Goal: Task Accomplishment & Management: Complete application form

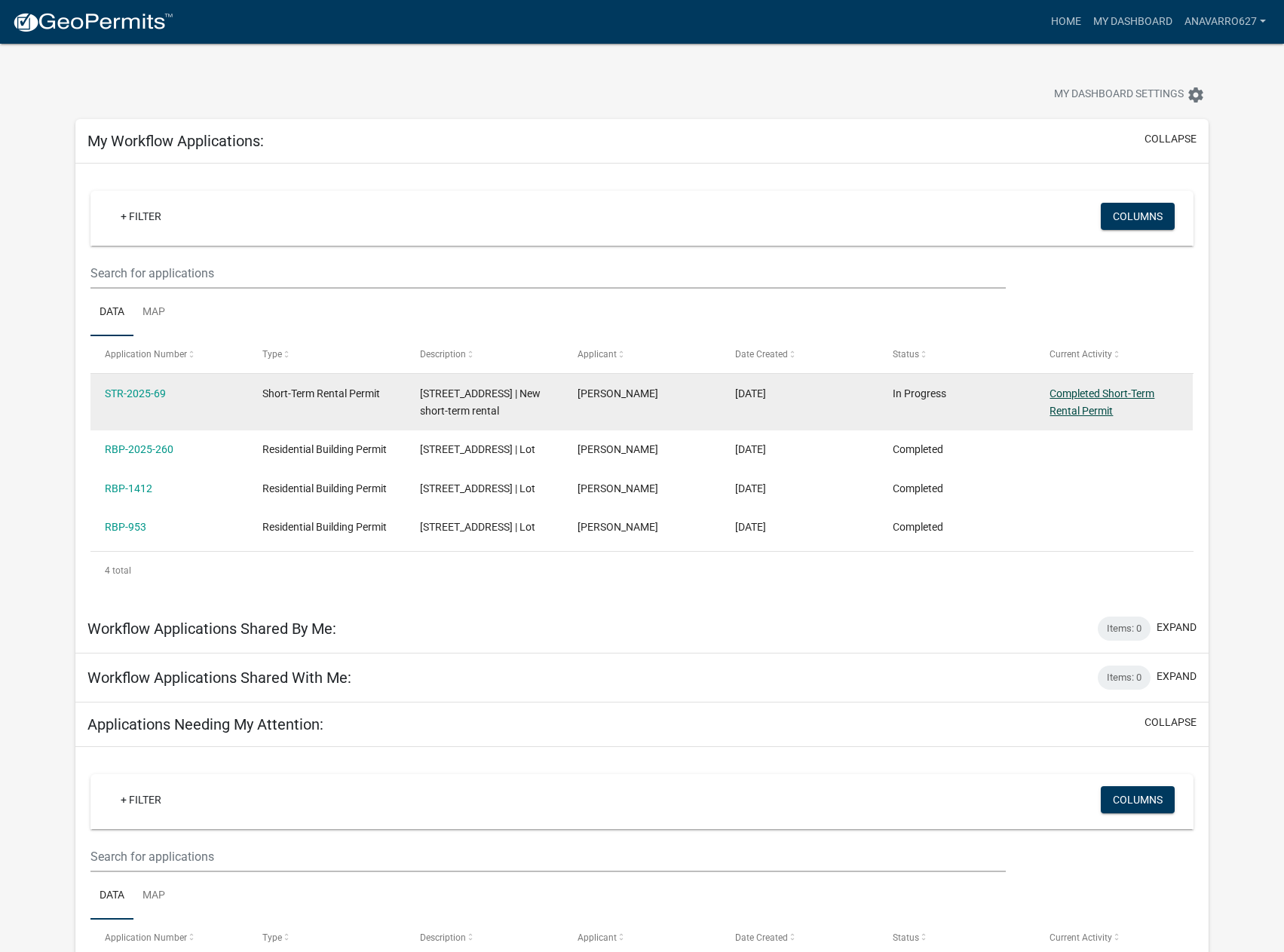
click at [1086, 412] on link "Completed Short-Term Rental Permit" at bounding box center [1101, 402] width 104 height 30
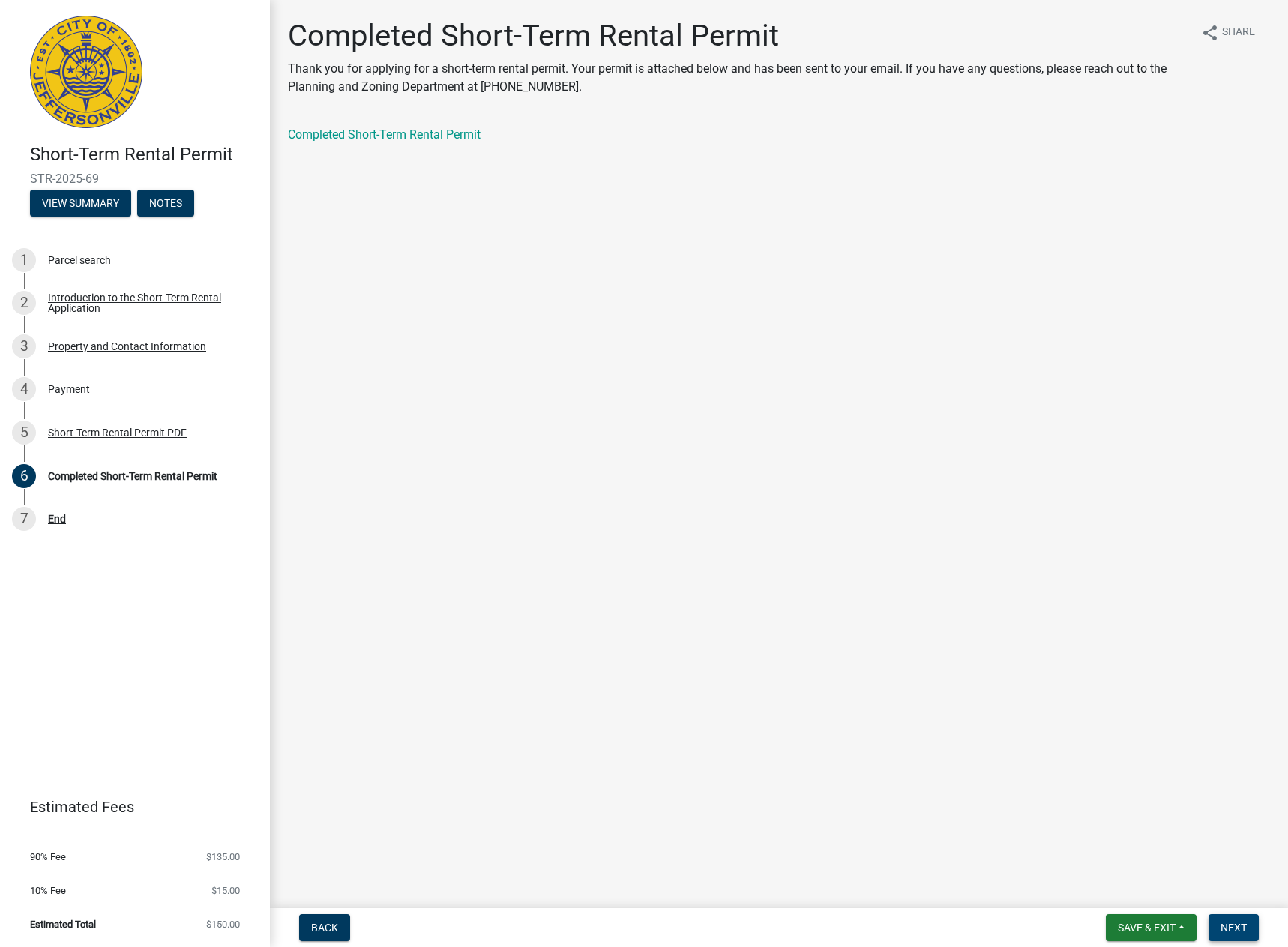
click at [1233, 934] on button "Next" at bounding box center [1234, 927] width 51 height 27
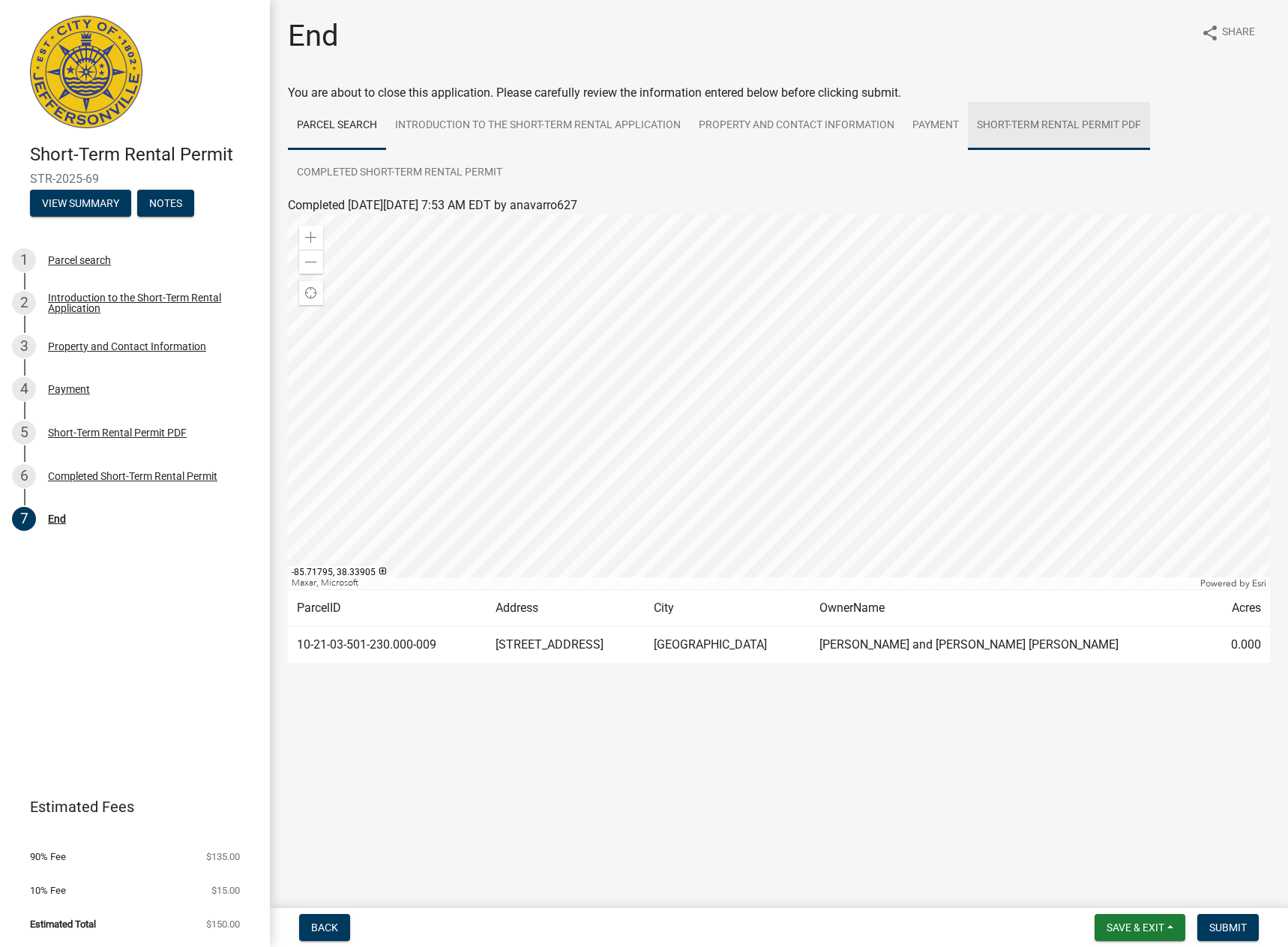
click at [1082, 128] on link "Short-Term Rental Permit PDF" at bounding box center [1059, 126] width 182 height 48
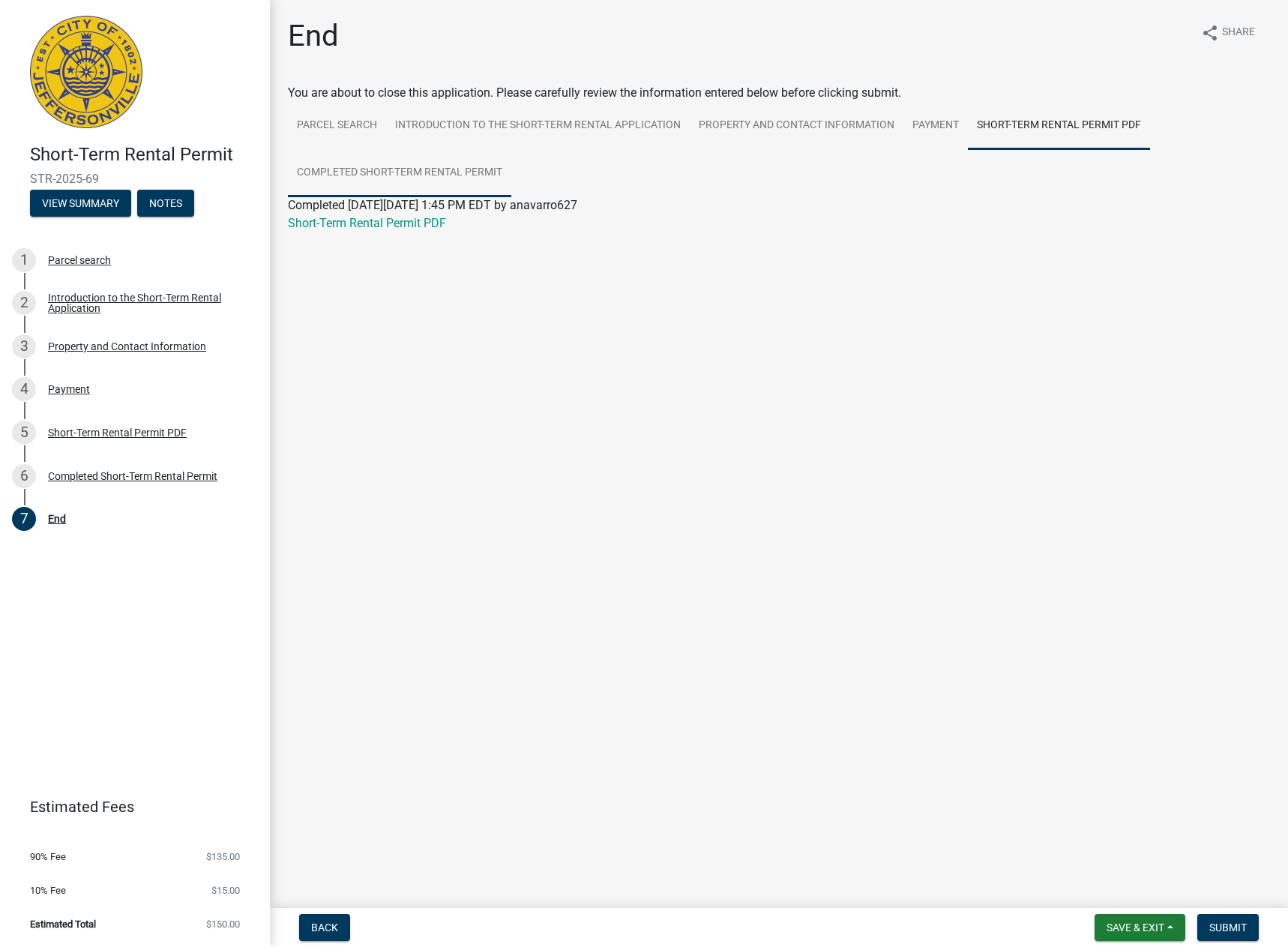
click at [444, 165] on link "Completed Short-Term Rental Permit" at bounding box center [399, 173] width 223 height 48
click at [1222, 932] on span "Submit" at bounding box center [1227, 927] width 38 height 12
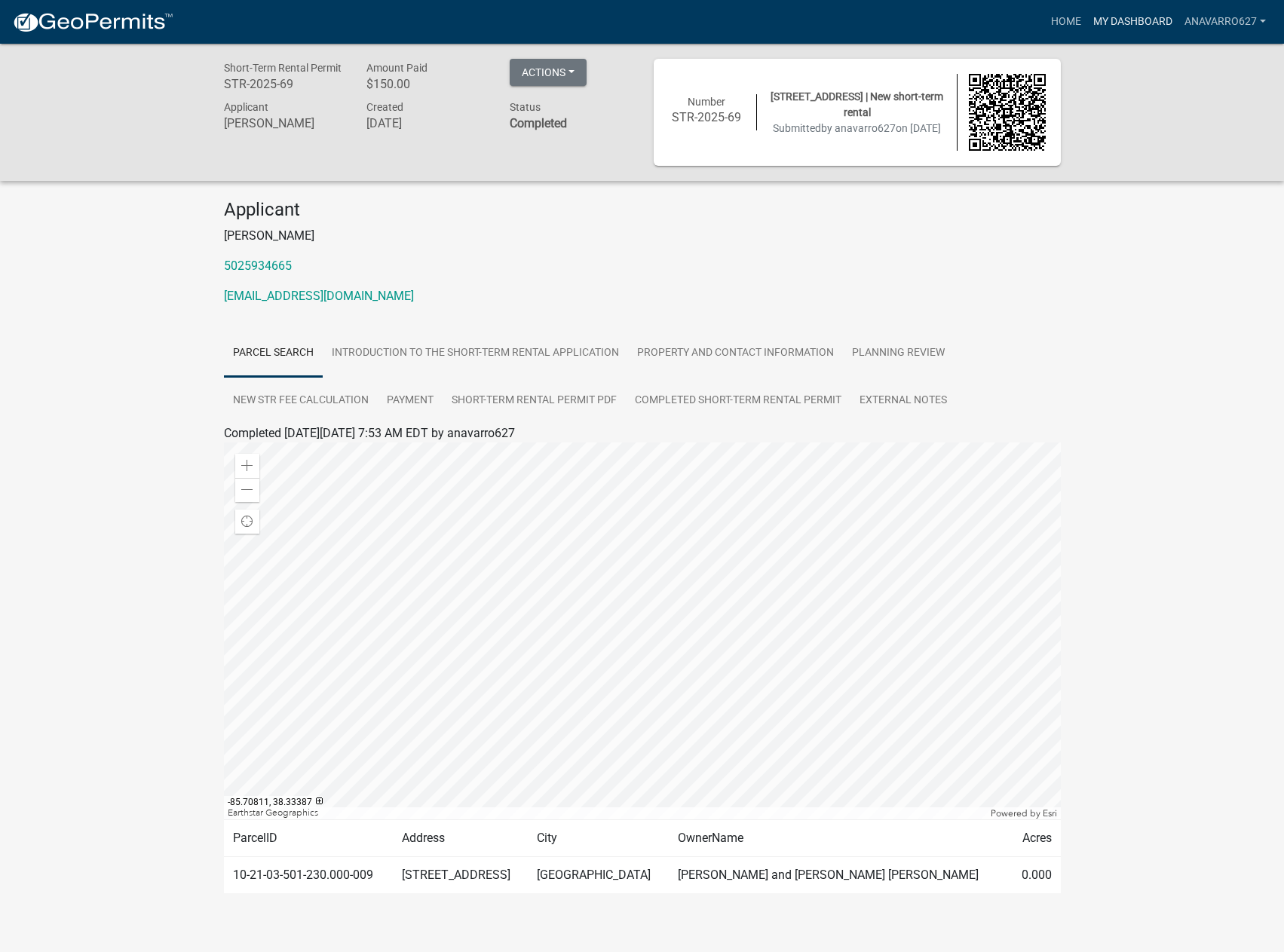
click at [1138, 18] on link "My Dashboard" at bounding box center [1133, 21] width 91 height 29
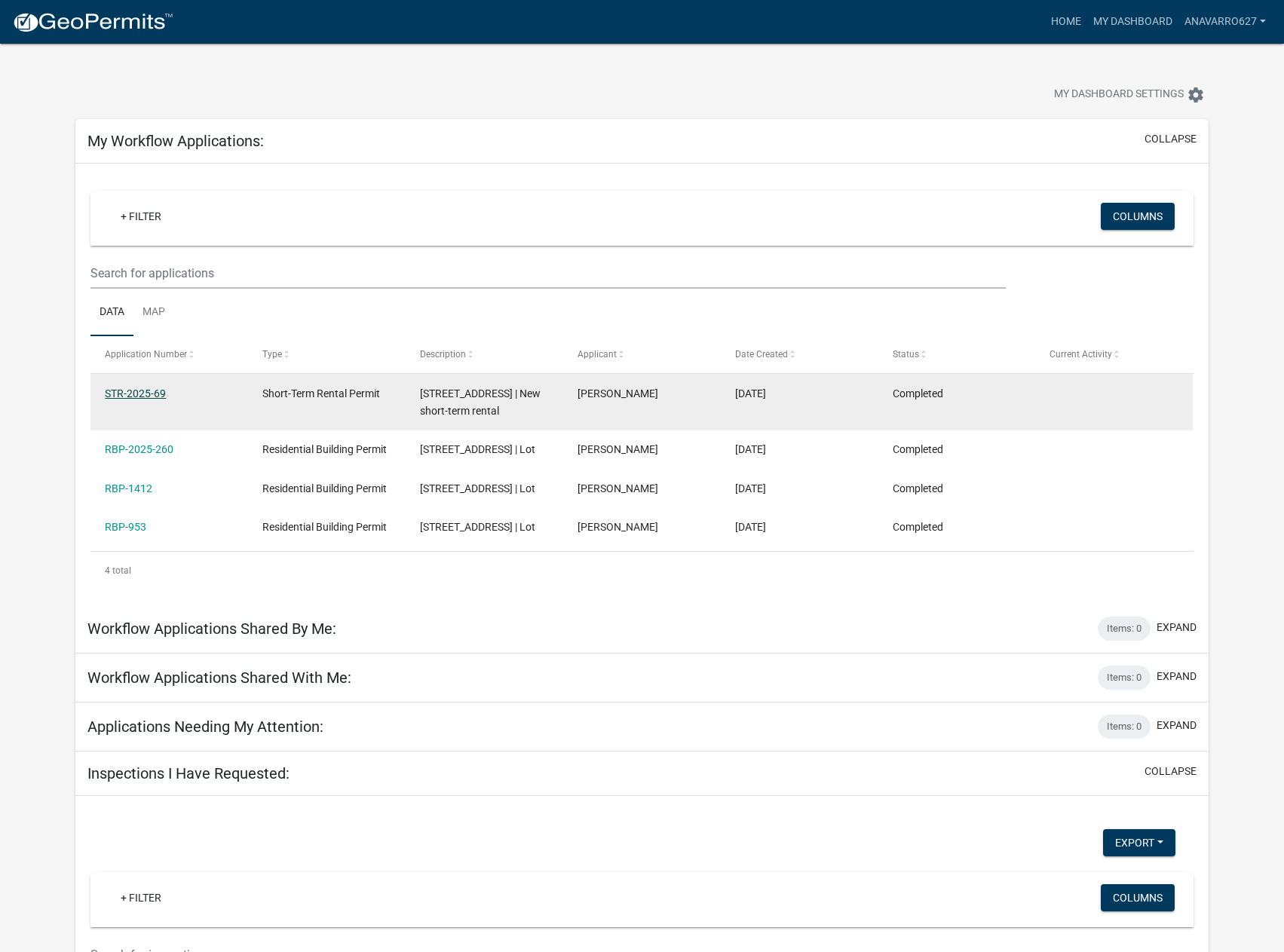
click at [142, 392] on link "STR-2025-69" at bounding box center [135, 392] width 61 height 12
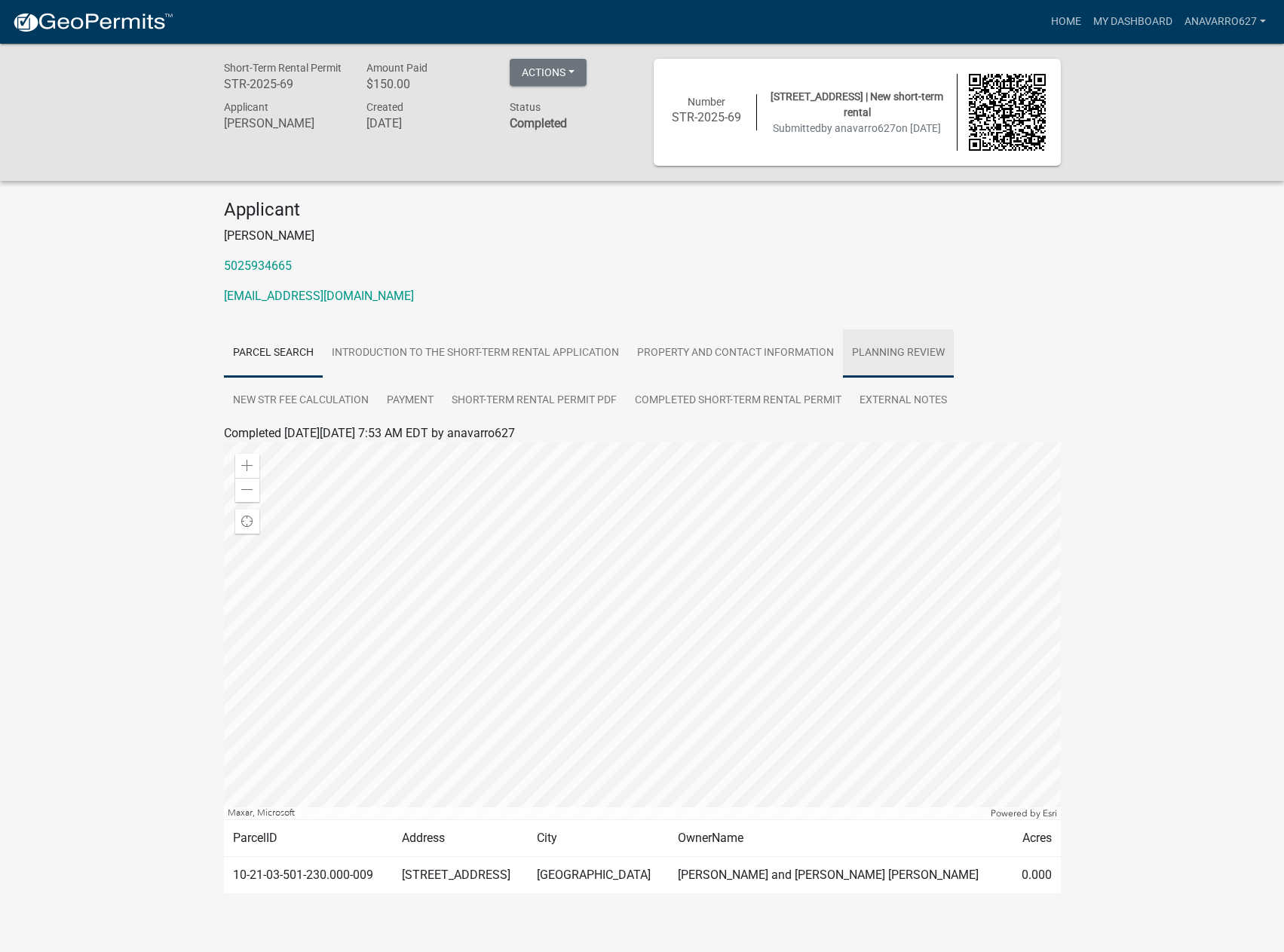
click at [899, 356] on link "Planning Review" at bounding box center [898, 354] width 111 height 48
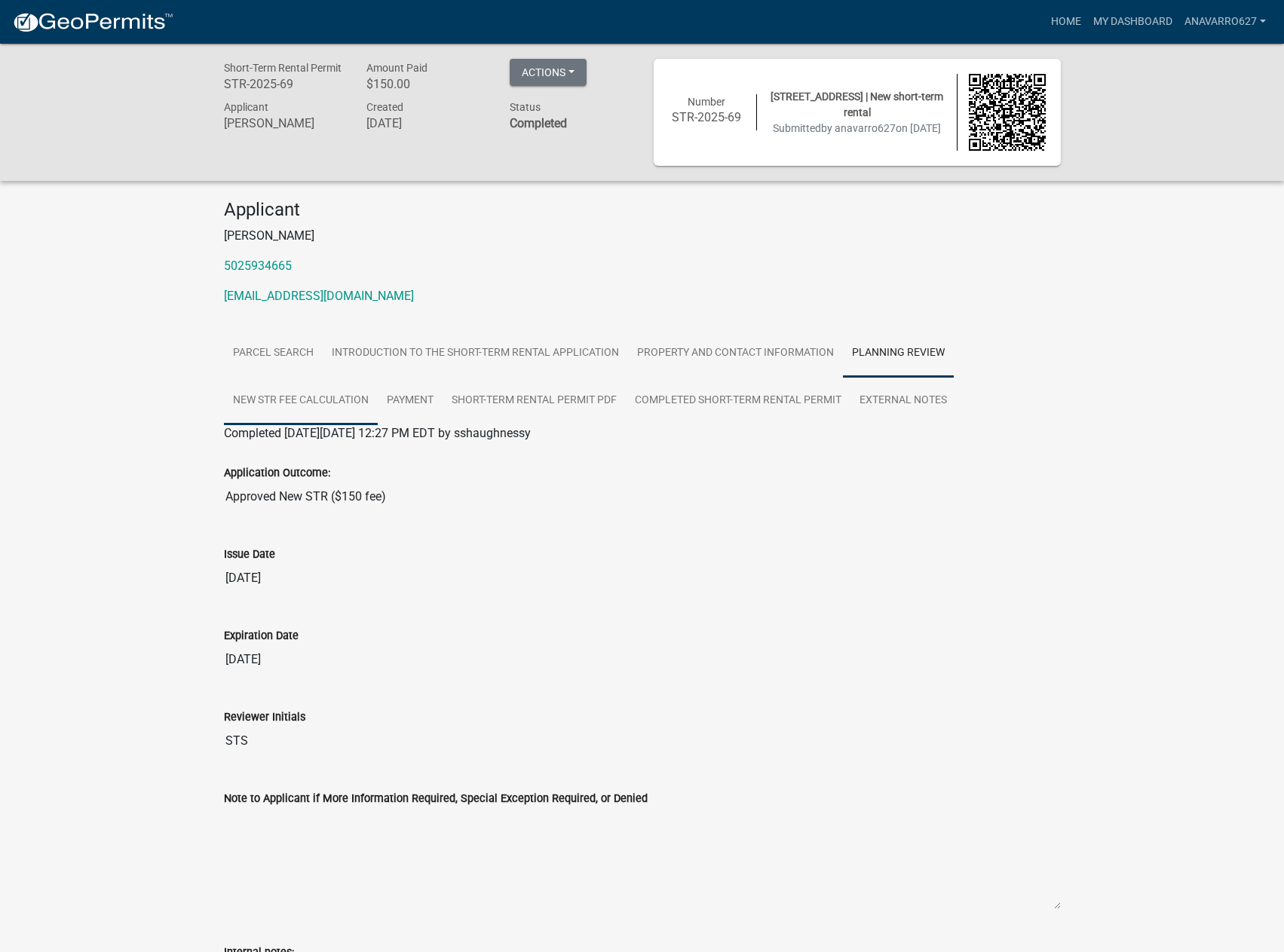
click at [286, 407] on link "New STR Fee Calculation" at bounding box center [300, 401] width 153 height 48
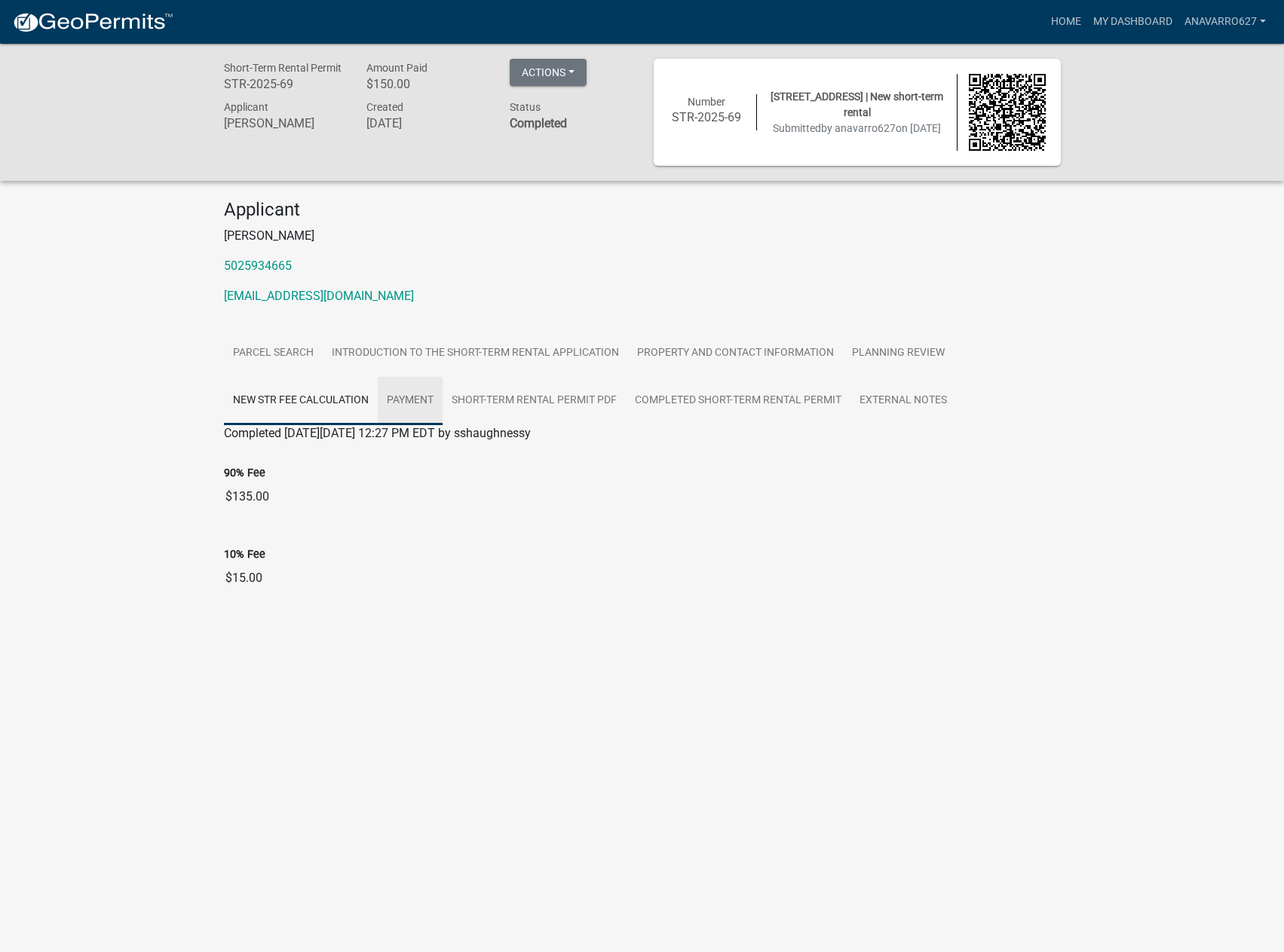
click at [408, 403] on link "Payment" at bounding box center [410, 401] width 65 height 48
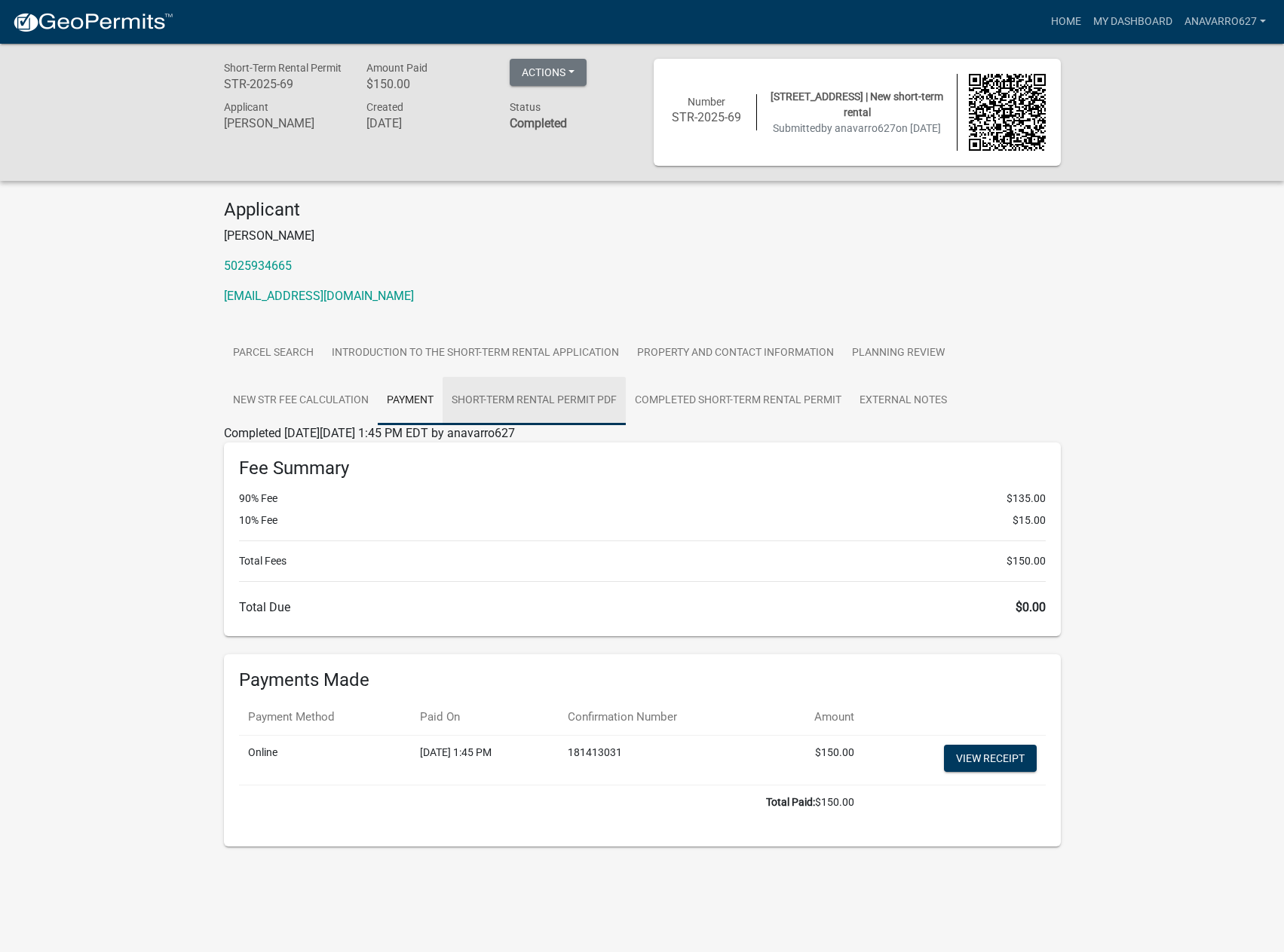
click at [543, 398] on link "Short-Term Rental Permit PDF" at bounding box center [534, 401] width 183 height 48
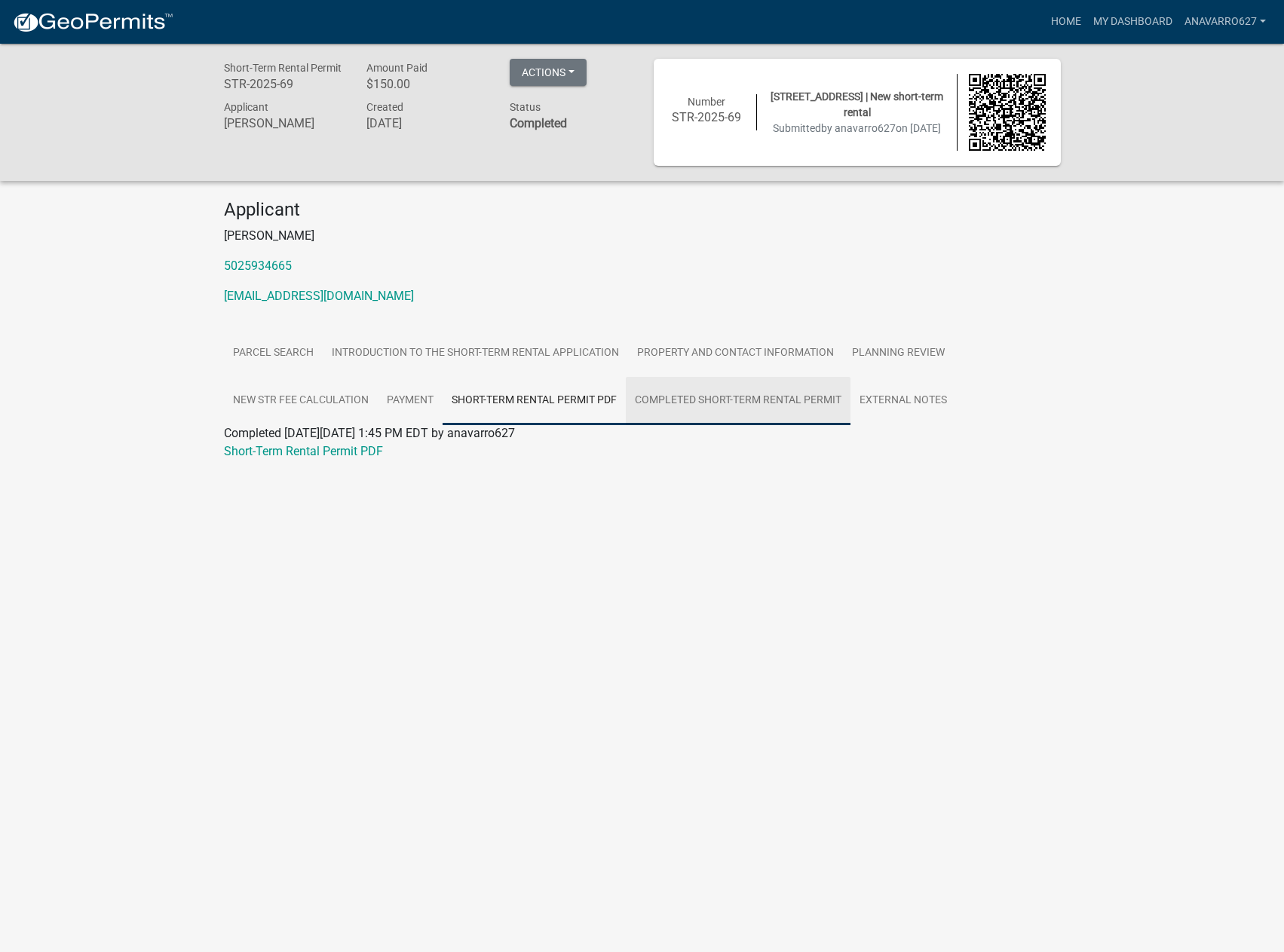
click at [728, 392] on link "Completed Short-Term Rental Permit" at bounding box center [737, 401] width 224 height 48
click at [888, 401] on link "External Notes" at bounding box center [903, 401] width 105 height 48
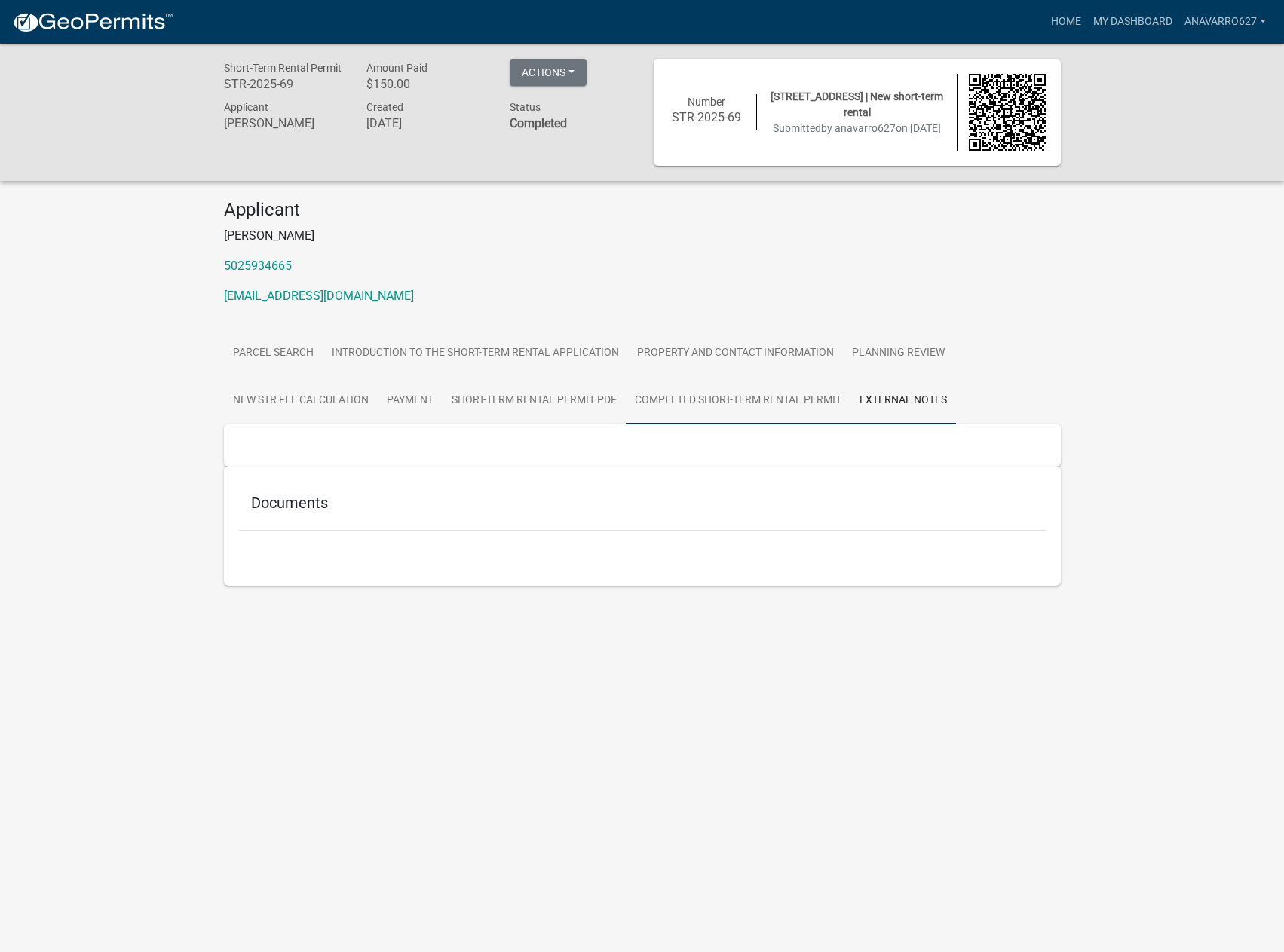
click at [808, 398] on link "Completed Short-Term Rental Permit" at bounding box center [737, 401] width 224 height 48
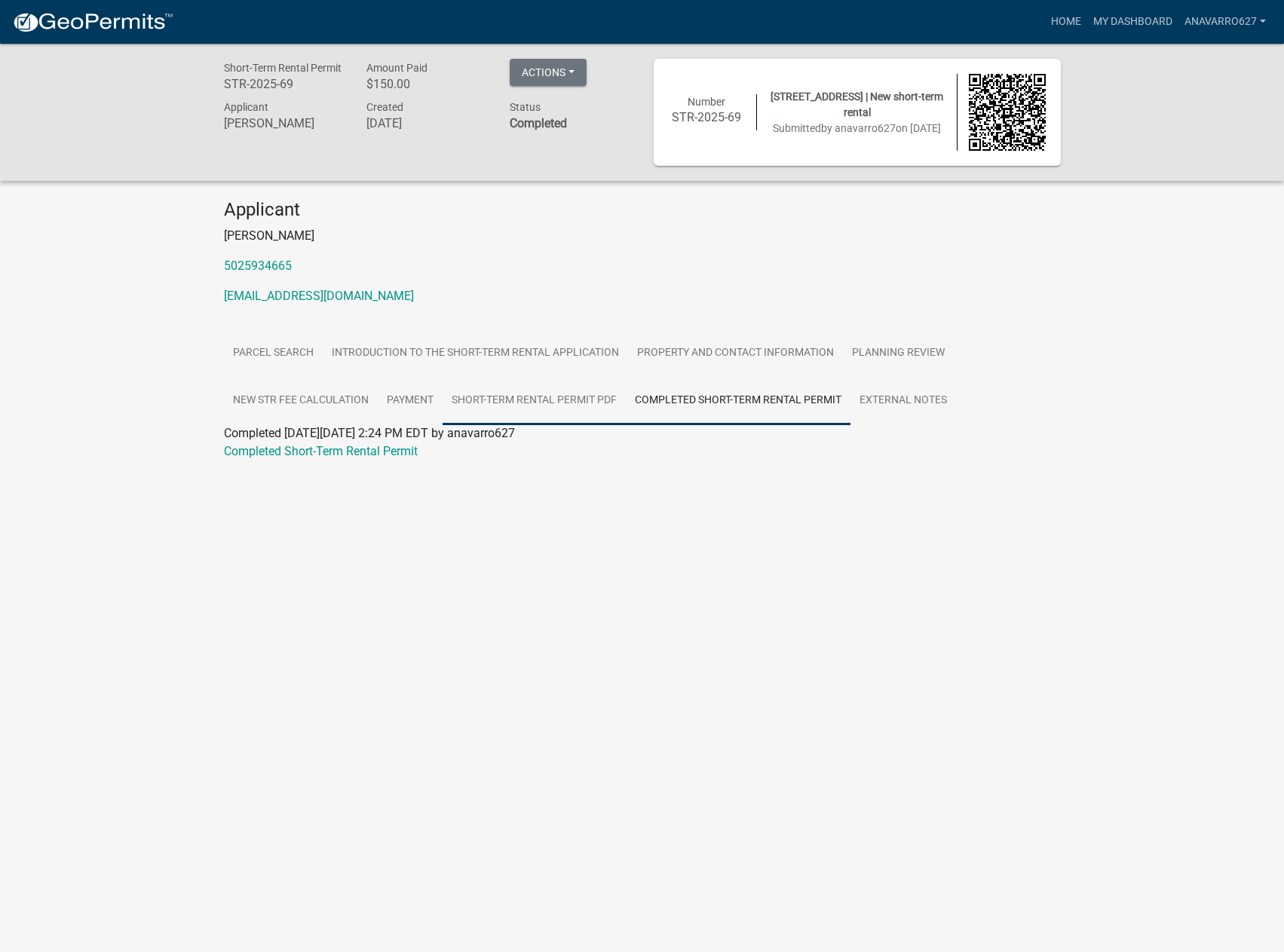
click at [591, 392] on link "Short-Term Rental Permit PDF" at bounding box center [534, 401] width 183 height 48
click at [691, 400] on link "Completed Short-Term Rental Permit" at bounding box center [737, 401] width 224 height 48
click at [378, 452] on link "Completed Short-Term Rental Permit" at bounding box center [321, 452] width 194 height 15
